Goal: Task Accomplishment & Management: Complete application form

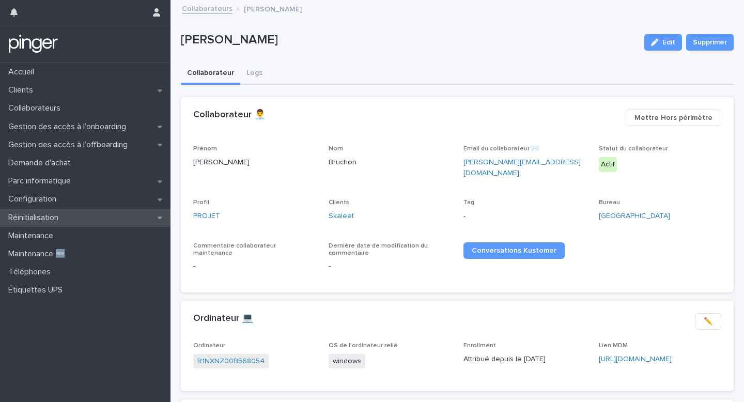
click at [96, 211] on div "Réinitialisation" at bounding box center [85, 218] width 171 height 18
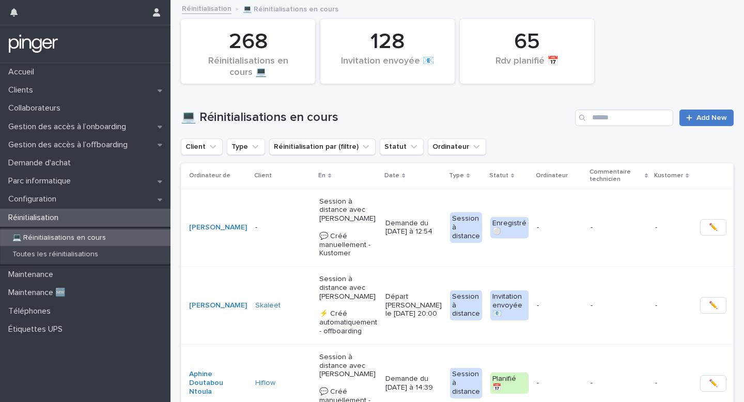
click at [714, 122] on link "Add New" at bounding box center [706, 118] width 54 height 17
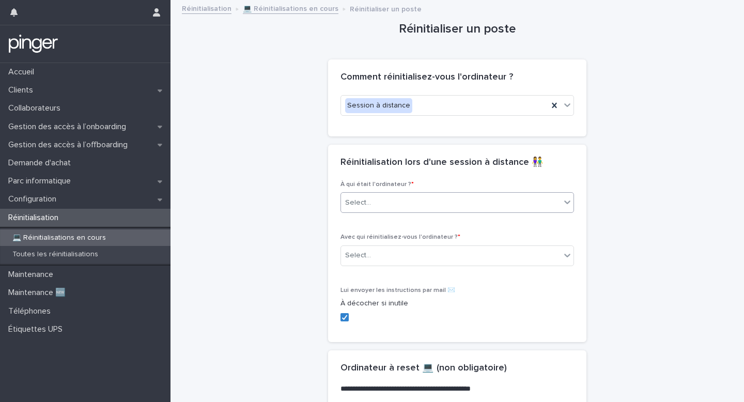
click at [466, 207] on div "Select..." at bounding box center [451, 202] width 220 height 17
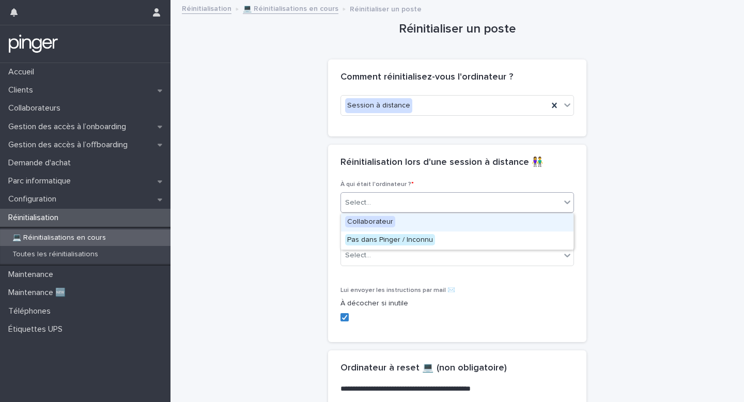
click at [445, 225] on div "Collaborateur" at bounding box center [457, 222] width 233 height 18
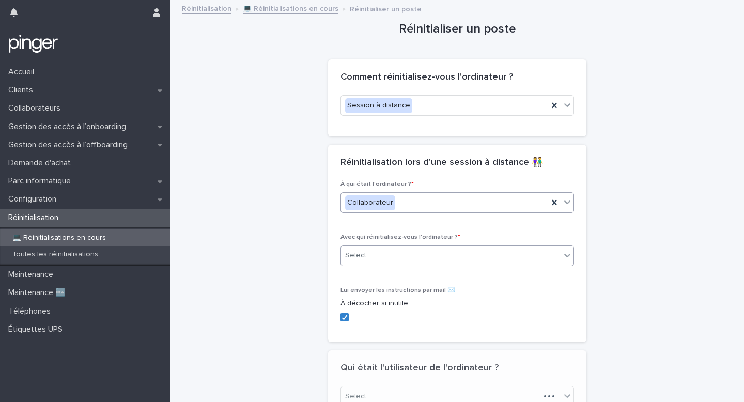
click at [438, 250] on div "Select..." at bounding box center [451, 255] width 220 height 17
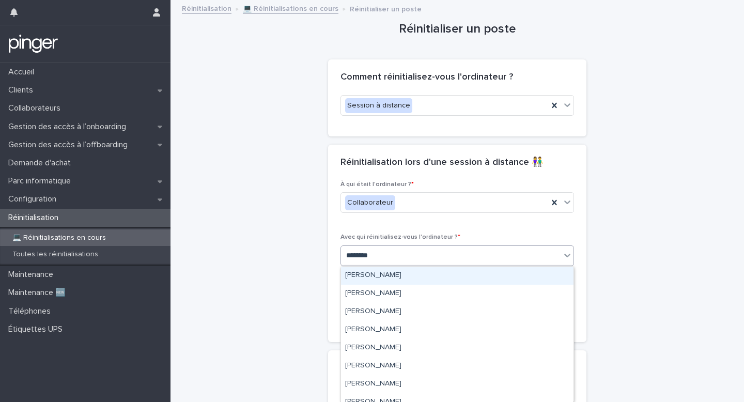
type input "*********"
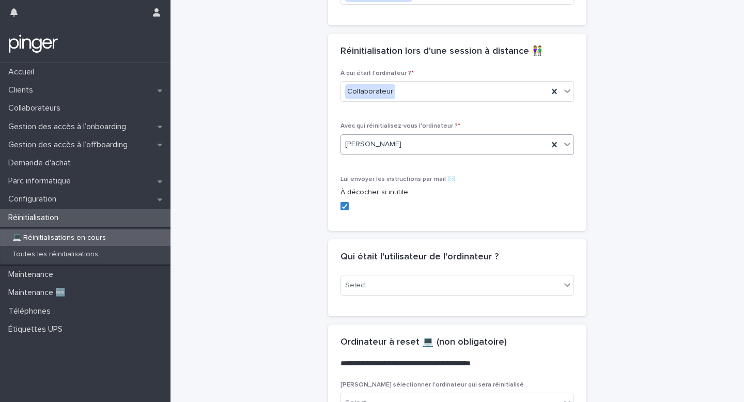
scroll to position [213, 0]
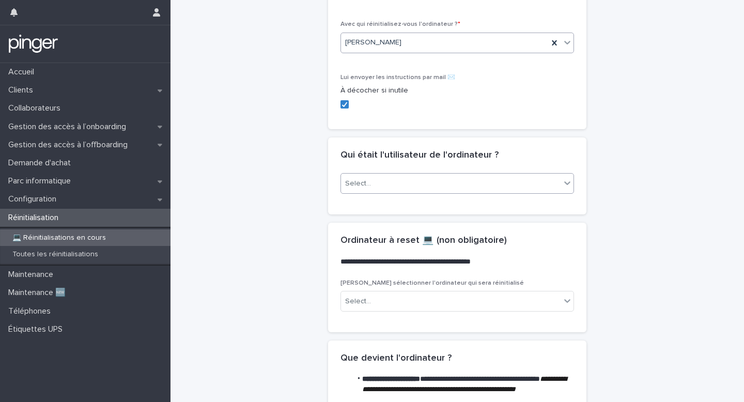
click at [381, 177] on div "Select..." at bounding box center [451, 183] width 220 height 17
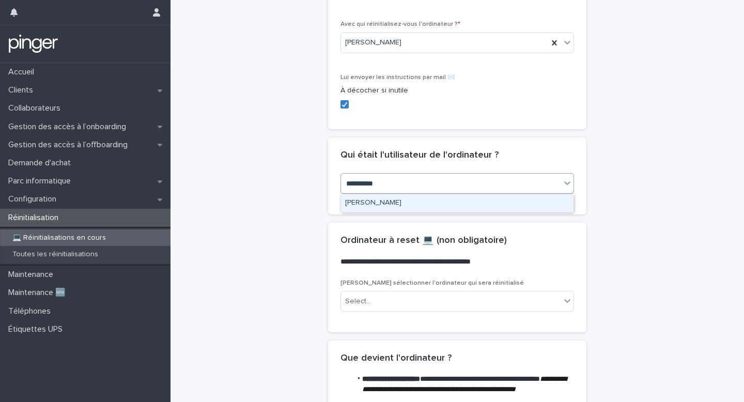
type input "**********"
click at [387, 205] on div "[PERSON_NAME]" at bounding box center [457, 203] width 233 height 18
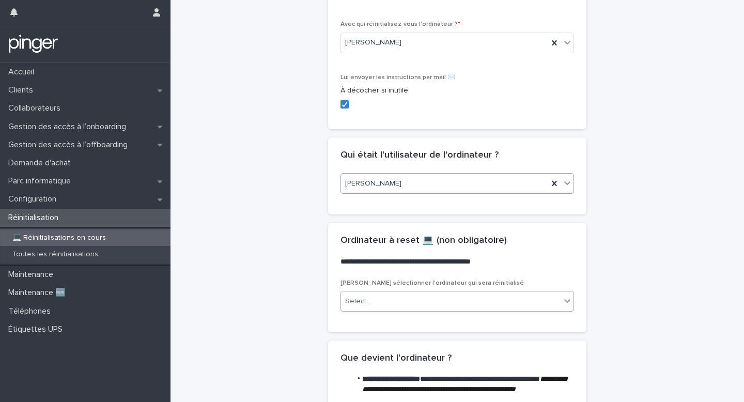
click at [399, 298] on div "Select..." at bounding box center [451, 301] width 220 height 17
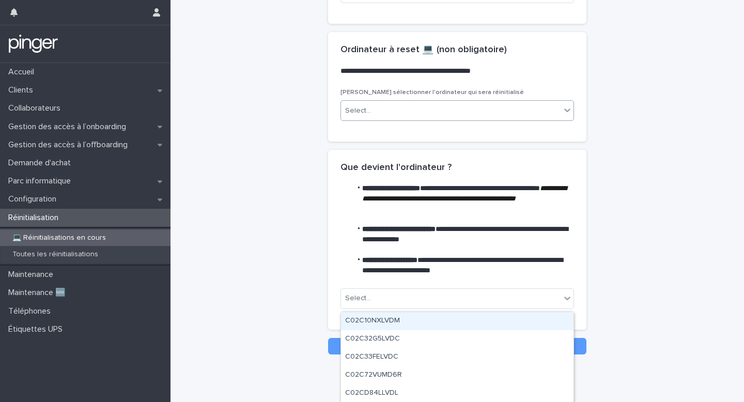
scroll to position [408, 0]
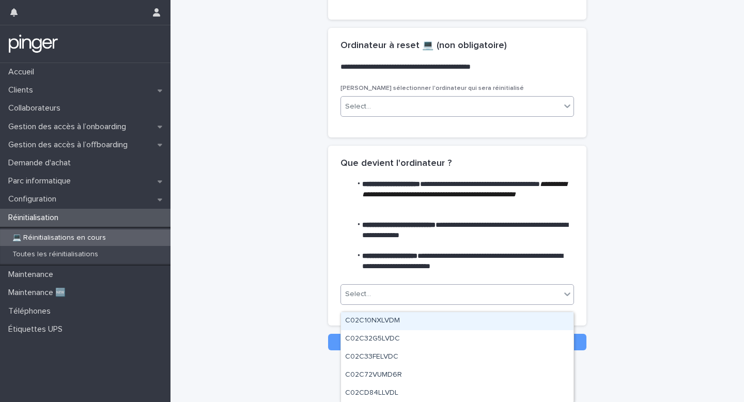
click at [497, 285] on div "Select..." at bounding box center [458, 294] width 234 height 21
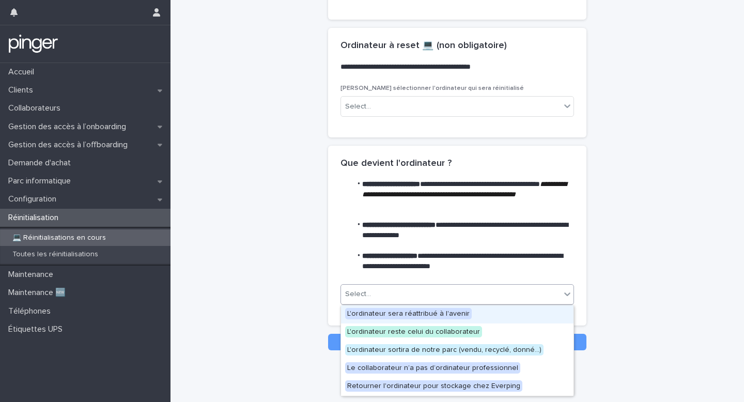
click at [483, 312] on div "L'ordinateur sera réattribué à l'avenir" at bounding box center [457, 314] width 233 height 18
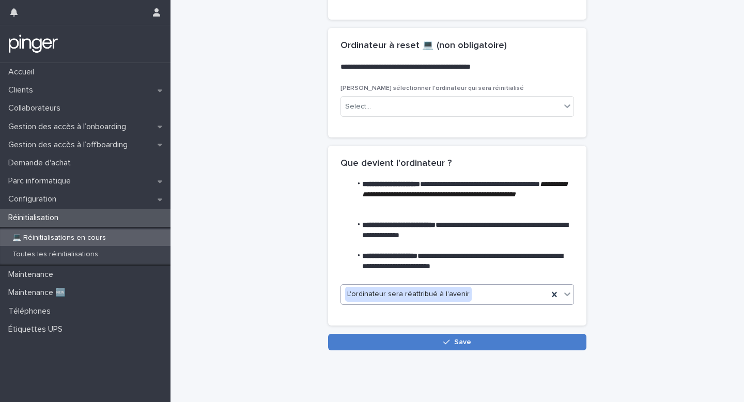
click at [480, 348] on button "Save" at bounding box center [457, 342] width 258 height 17
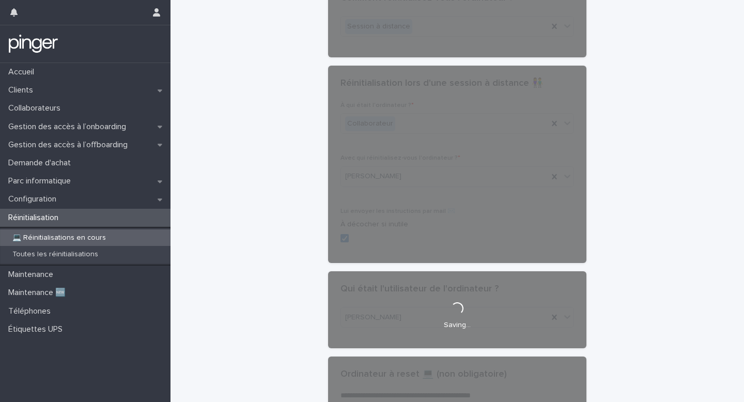
scroll to position [0, 0]
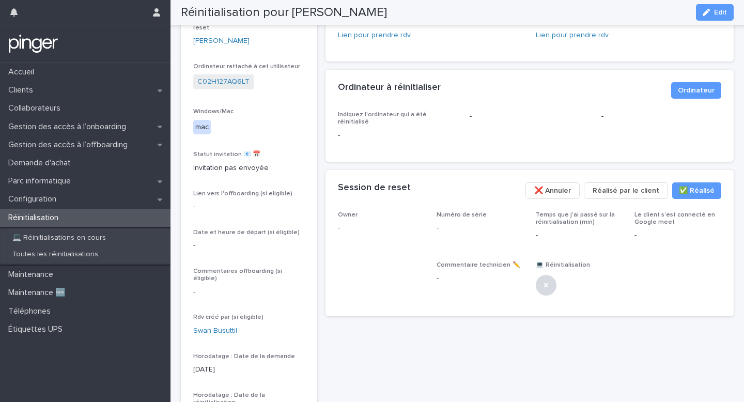
scroll to position [39, 0]
